Goal: Check status: Check status

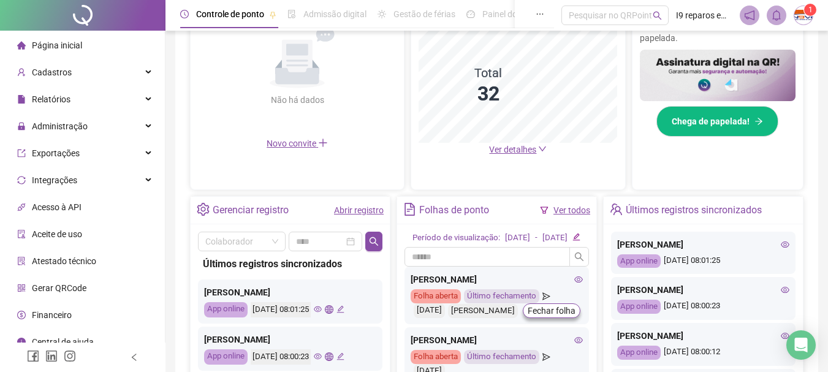
scroll to position [368, 0]
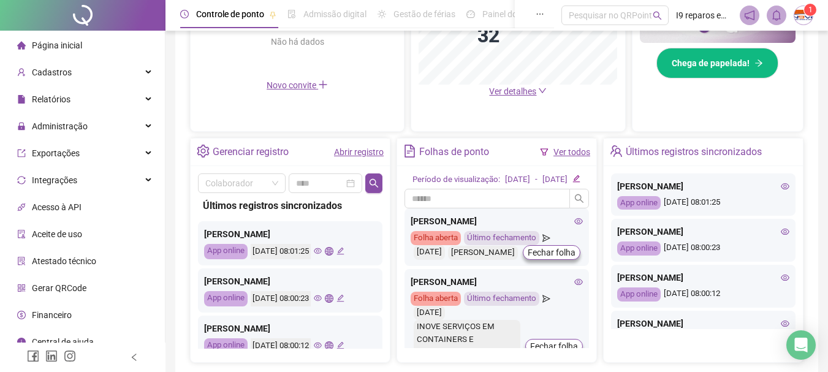
click at [781, 187] on icon "eye" at bounding box center [785, 186] width 9 height 9
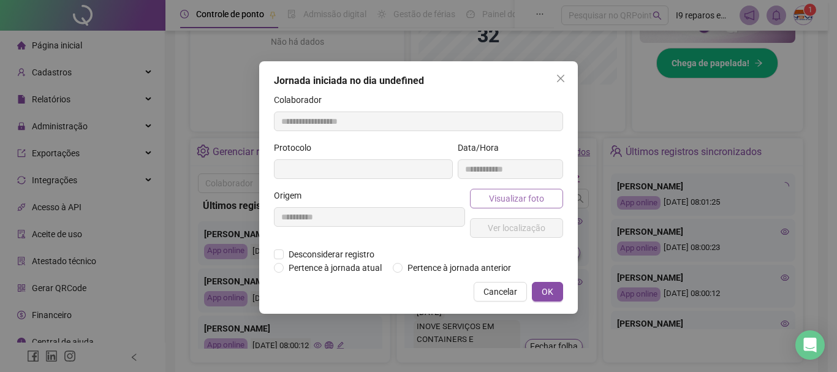
type input "**********"
click at [517, 201] on span "Visualizar foto" at bounding box center [516, 198] width 55 height 13
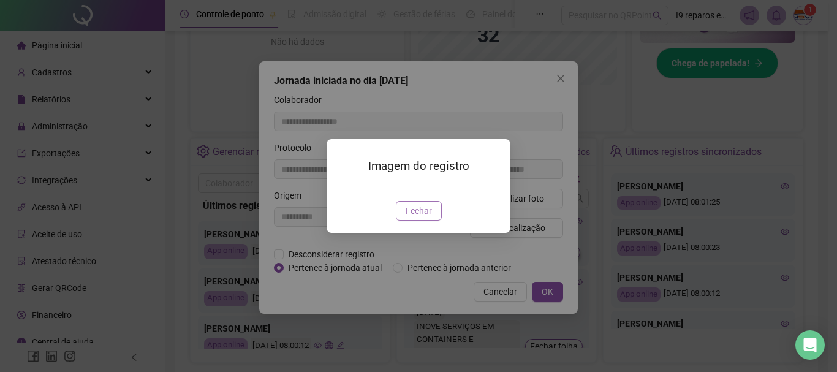
click at [420, 218] on span "Fechar" at bounding box center [419, 210] width 26 height 13
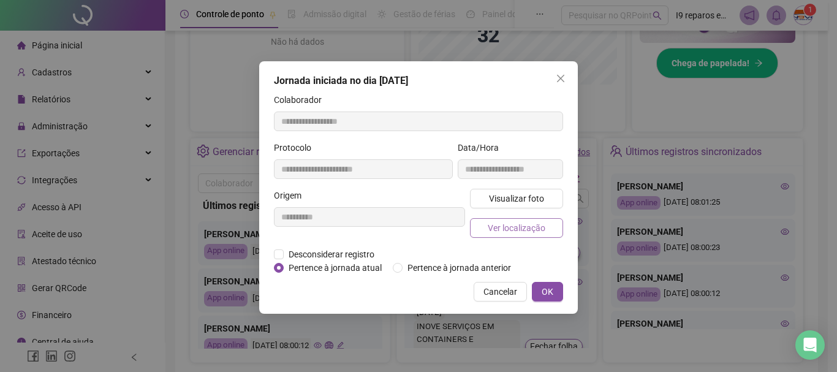
click at [497, 227] on span "Ver localização" at bounding box center [517, 227] width 58 height 13
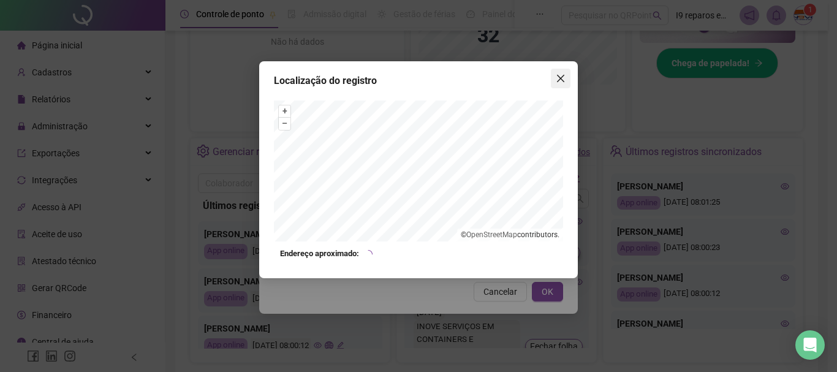
click at [564, 74] on icon "close" at bounding box center [561, 79] width 10 height 10
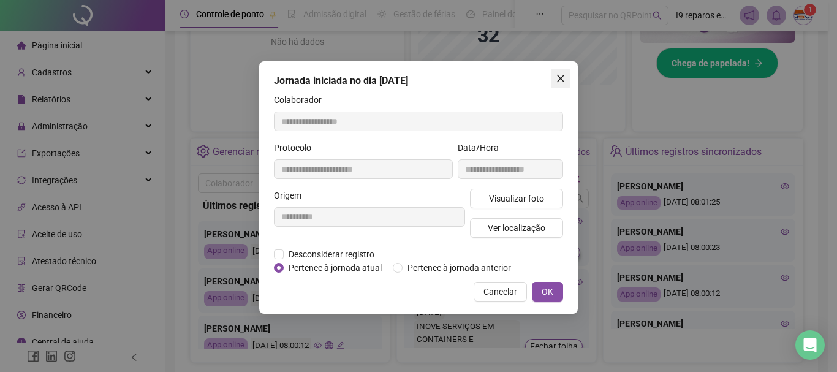
click at [563, 80] on icon "close" at bounding box center [560, 78] width 7 height 7
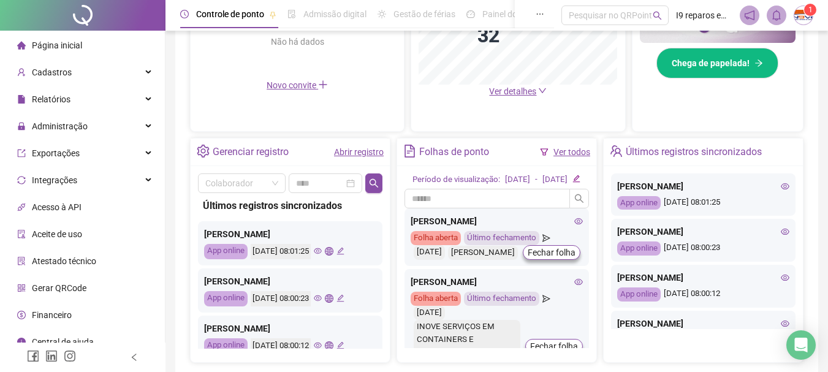
click at [770, 235] on div "[PERSON_NAME]" at bounding box center [703, 231] width 172 height 13
click at [781, 235] on icon "eye" at bounding box center [785, 232] width 9 height 6
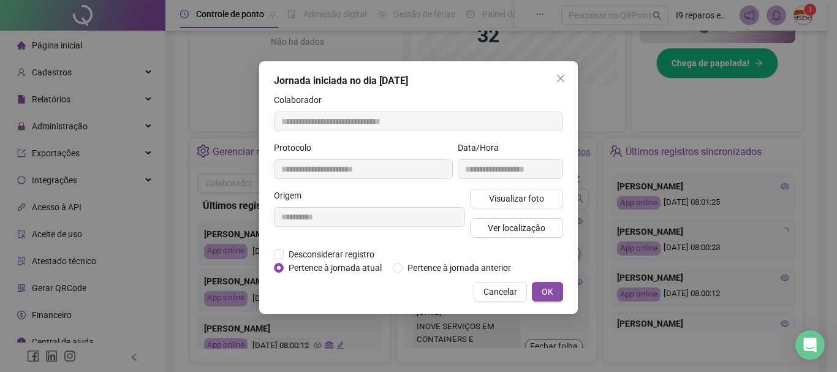
type input "**********"
click at [522, 202] on span "Visualizar foto" at bounding box center [516, 198] width 55 height 13
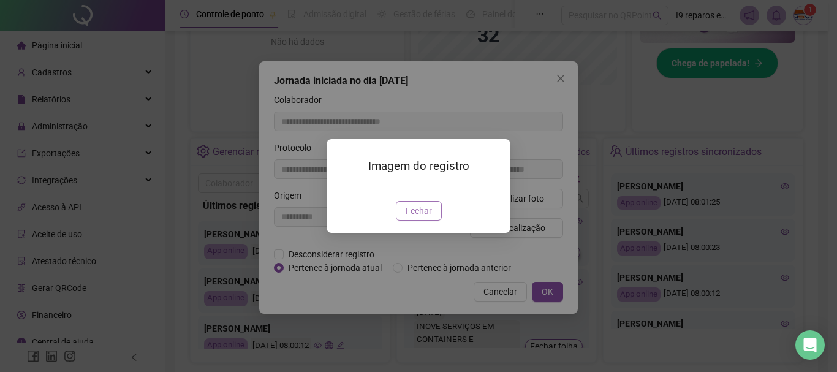
drag, startPoint x: 420, startPoint y: 278, endPoint x: 477, endPoint y: 166, distance: 125.8
click at [420, 218] on span "Fechar" at bounding box center [419, 210] width 26 height 13
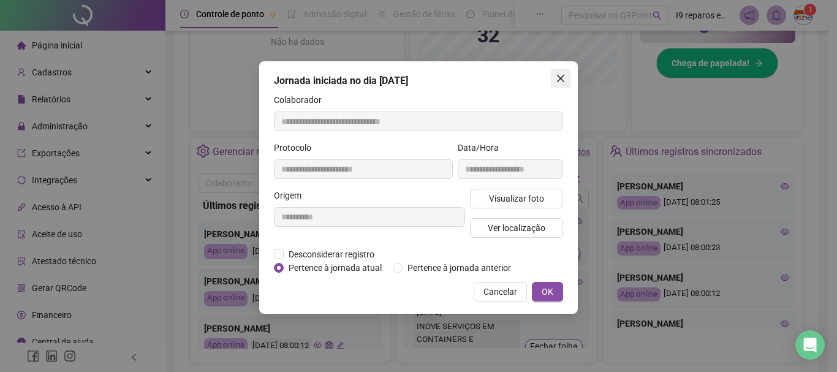
click at [556, 82] on icon "close" at bounding box center [561, 79] width 10 height 10
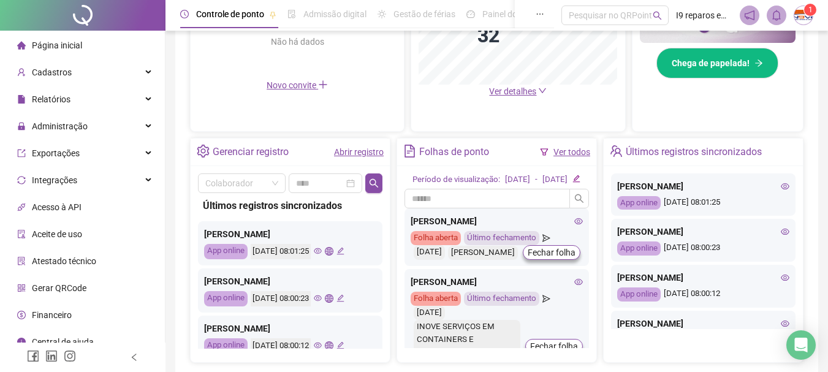
click at [781, 235] on icon "eye" at bounding box center [785, 232] width 9 height 6
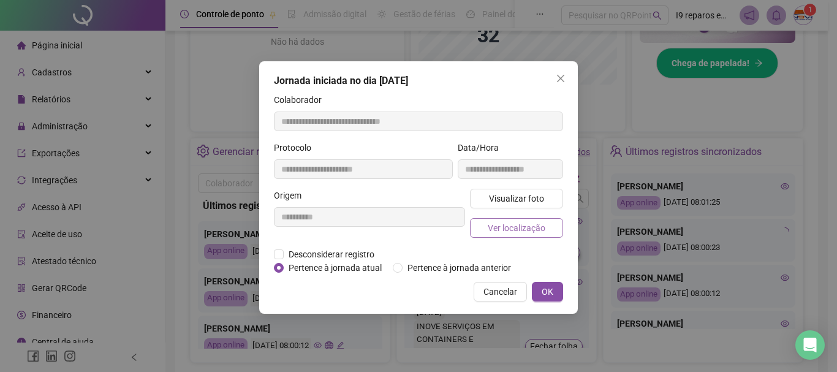
click at [547, 226] on button "Ver localização" at bounding box center [516, 228] width 93 height 20
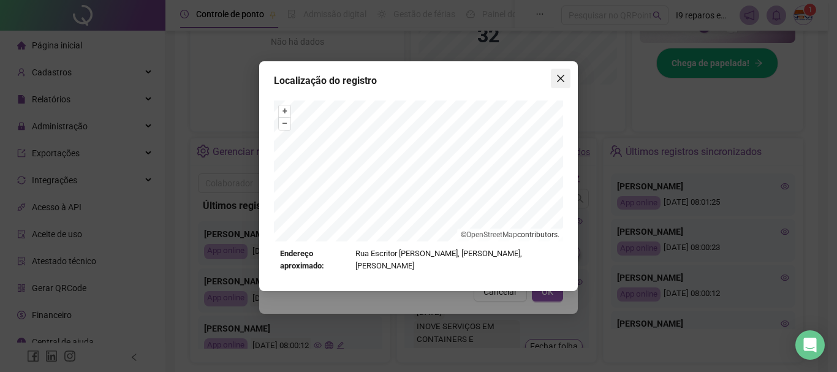
click at [563, 83] on icon "close" at bounding box center [561, 79] width 10 height 10
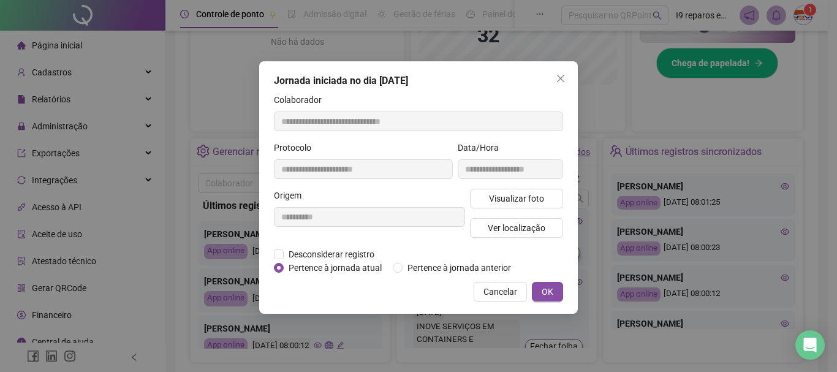
drag, startPoint x: 556, startPoint y: 82, endPoint x: 617, endPoint y: 126, distance: 75.0
click at [558, 82] on icon "close" at bounding box center [561, 79] width 10 height 10
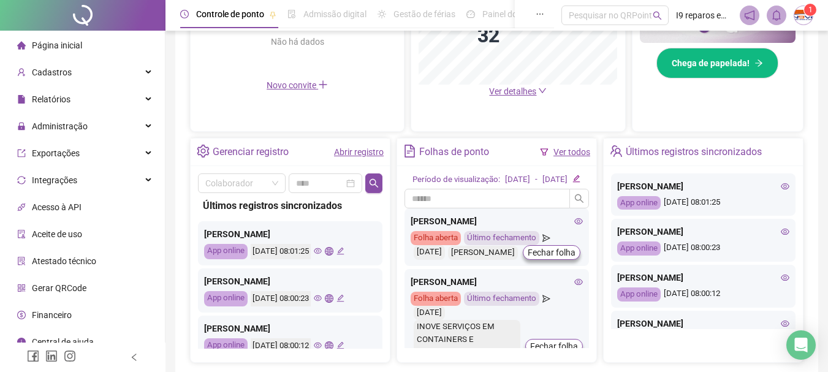
click at [771, 284] on div "[PERSON_NAME]" at bounding box center [703, 277] width 172 height 13
click at [781, 281] on icon "eye" at bounding box center [785, 278] width 9 height 6
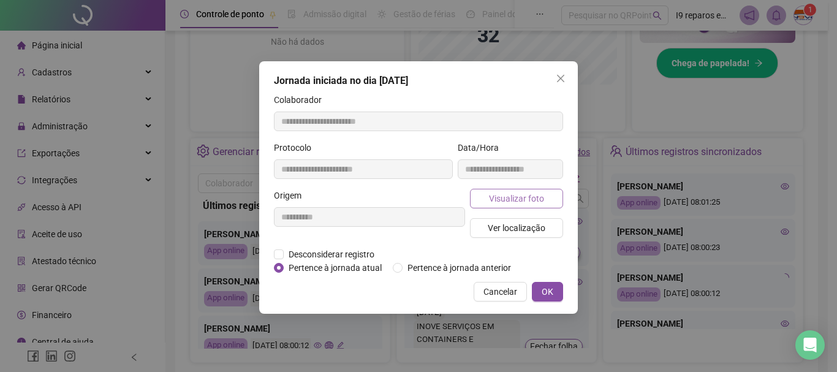
click at [540, 197] on span "Visualizar foto" at bounding box center [516, 198] width 55 height 13
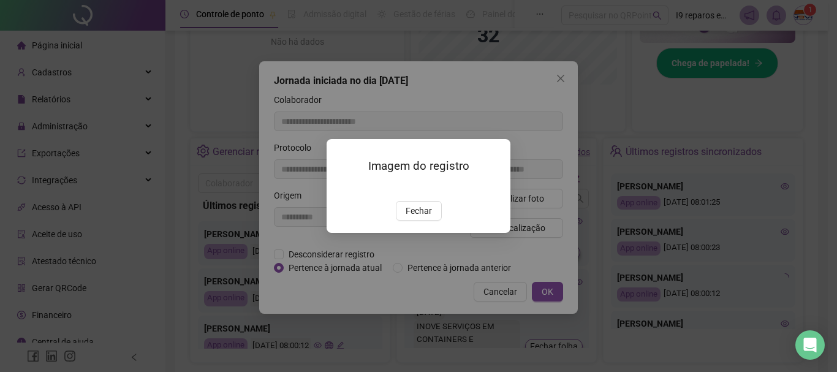
type input "**********"
drag, startPoint x: 423, startPoint y: 285, endPoint x: 433, endPoint y: 263, distance: 24.1
click at [423, 218] on span "Fechar" at bounding box center [419, 210] width 26 height 13
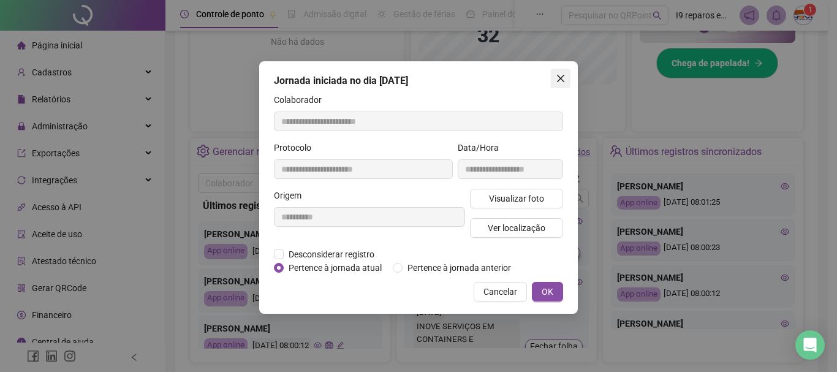
click at [563, 78] on icon "close" at bounding box center [561, 79] width 10 height 10
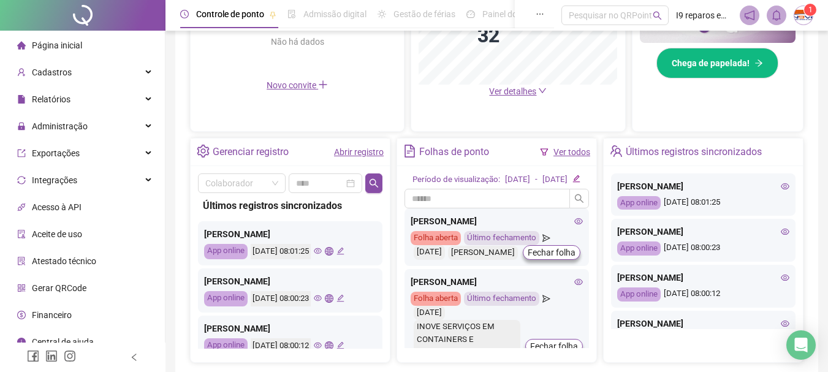
click at [781, 282] on icon "eye" at bounding box center [785, 277] width 9 height 9
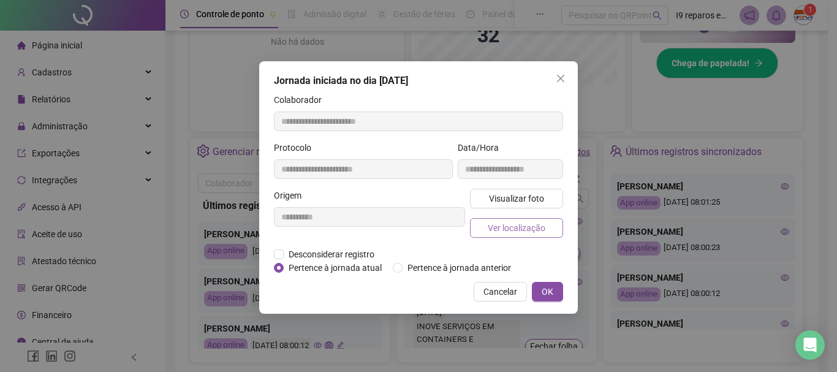
click at [521, 219] on button "Ver localização" at bounding box center [516, 228] width 93 height 20
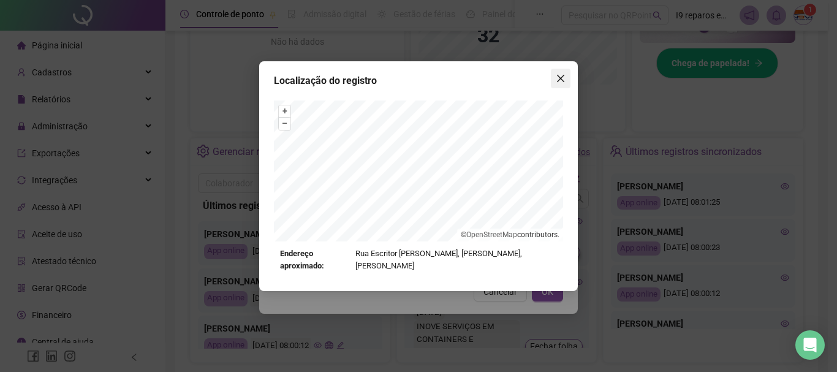
click at [556, 75] on icon "close" at bounding box center [561, 79] width 10 height 10
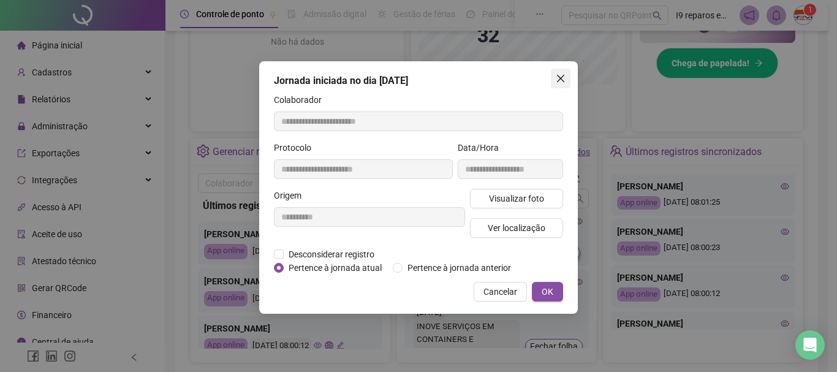
click at [561, 81] on icon "close" at bounding box center [561, 79] width 10 height 10
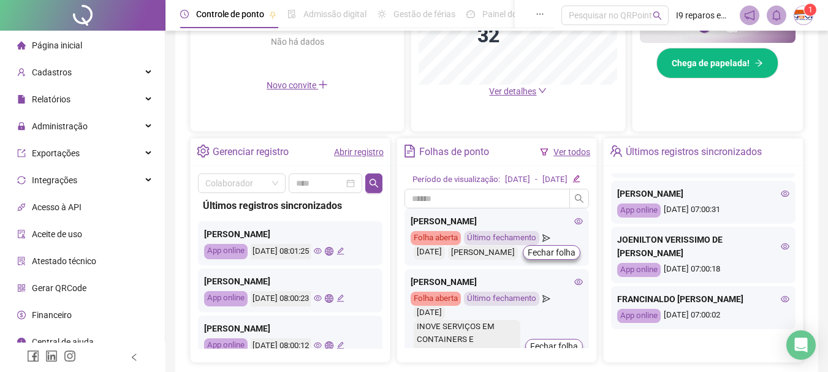
scroll to position [571, 0]
